Goal: Navigation & Orientation: Find specific page/section

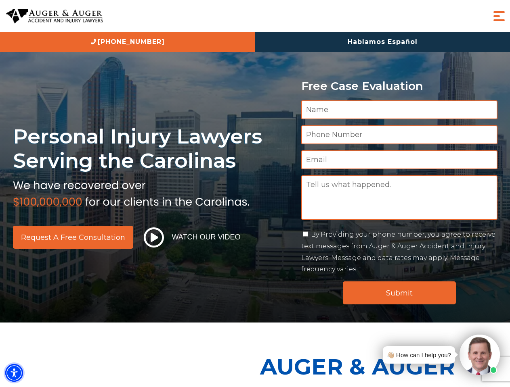
click at [14, 373] on img "Accessibility Menu" at bounding box center [14, 373] width 18 height 18
